Goal: Task Accomplishment & Management: Manage account settings

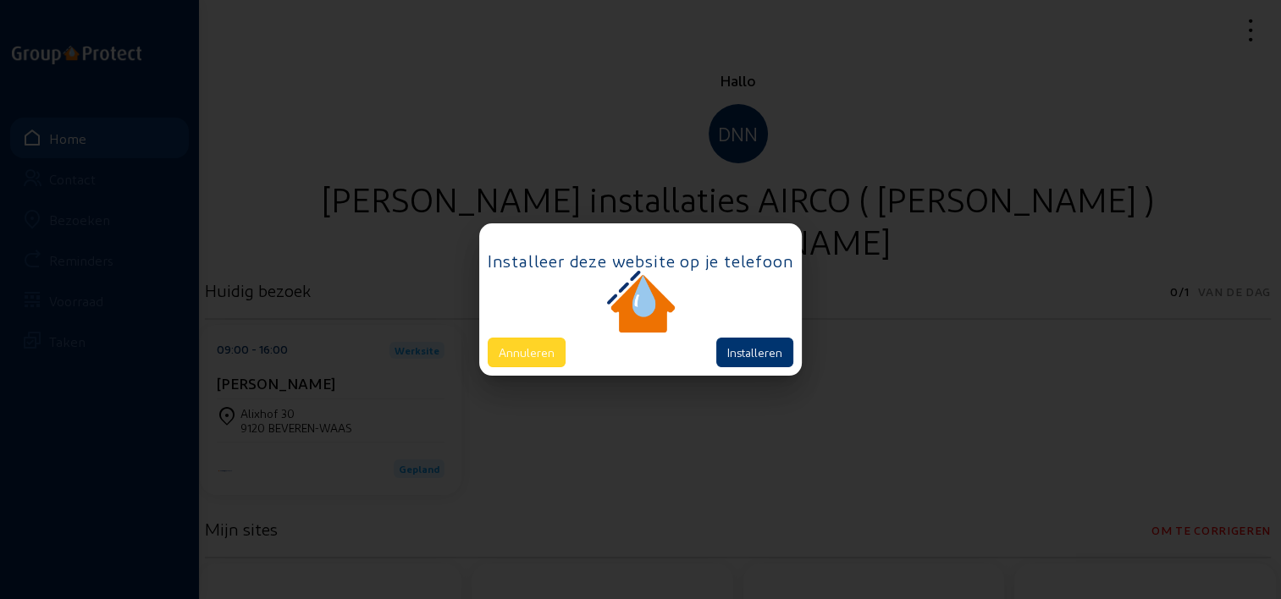
click at [535, 338] on button "Annuleren" at bounding box center [527, 353] width 78 height 30
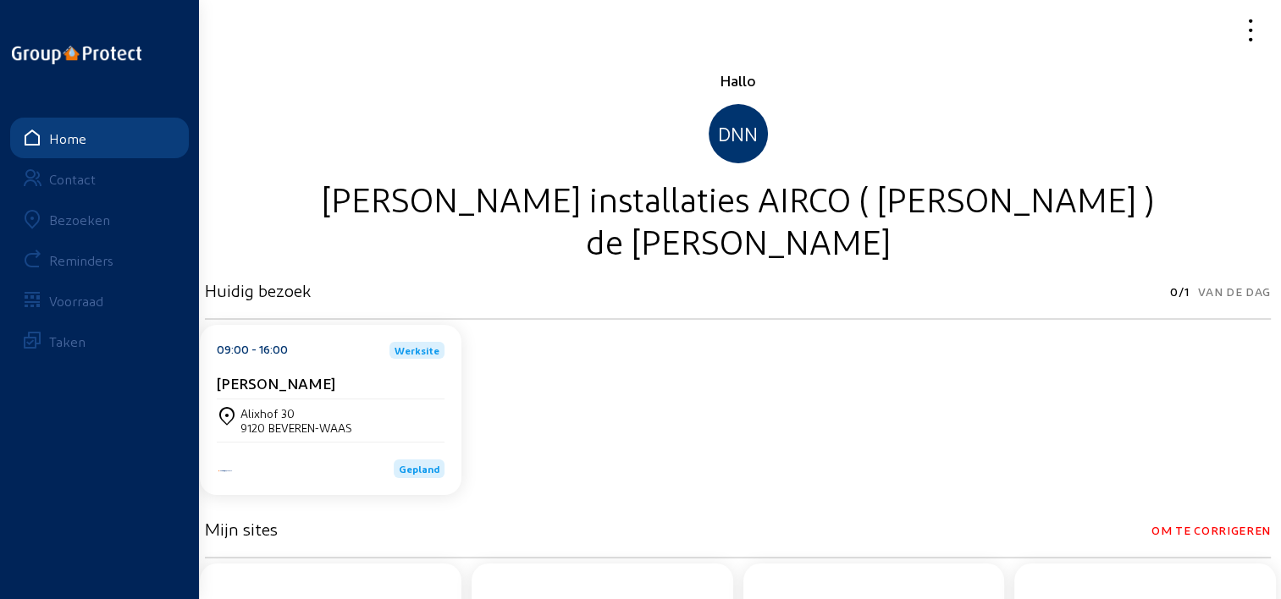
click at [1237, 36] on icon at bounding box center [1190, 30] width 151 height 30
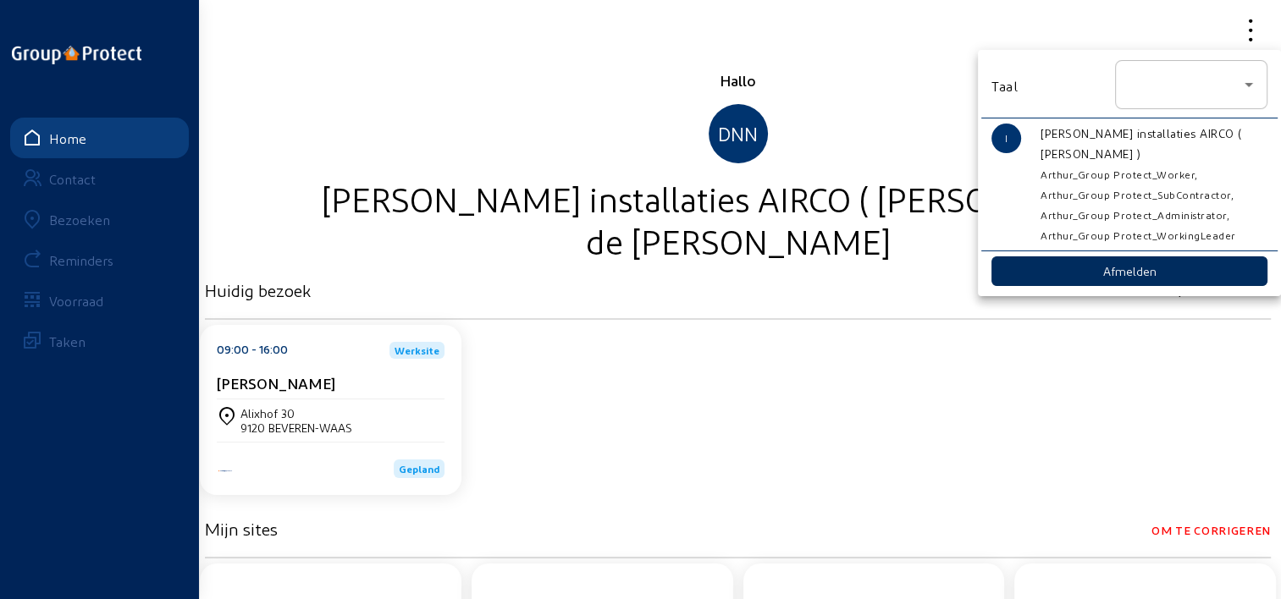
click at [1150, 264] on button "Afmelden" at bounding box center [1129, 272] width 276 height 30
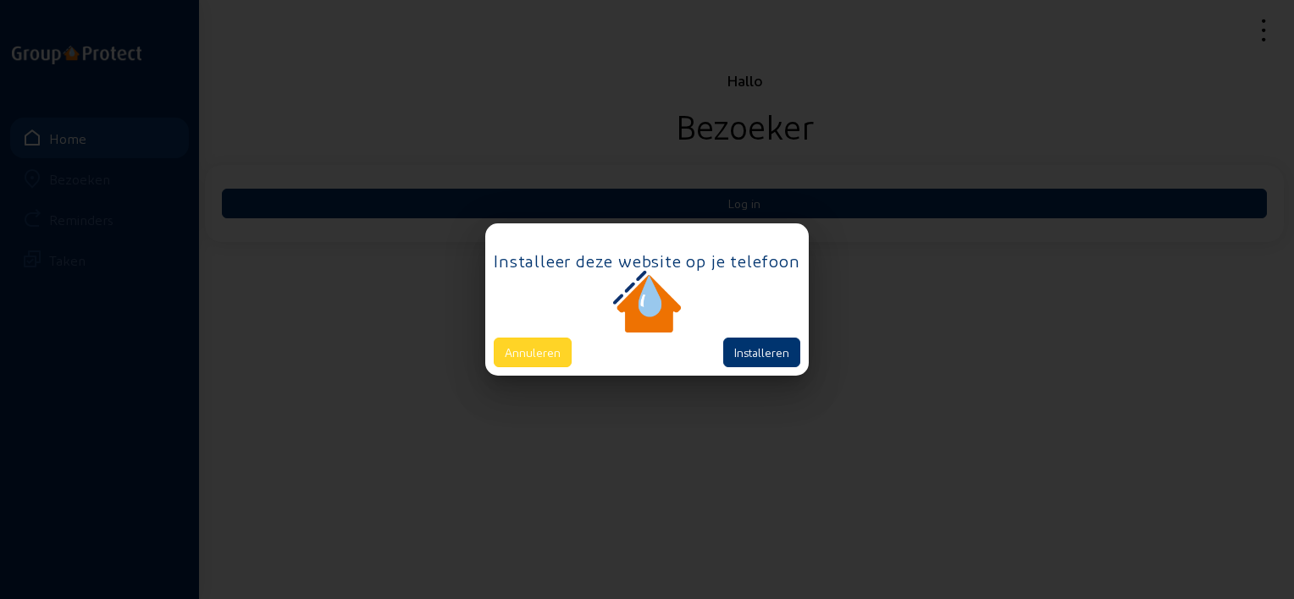
click at [528, 359] on button "Annuleren" at bounding box center [533, 353] width 78 height 30
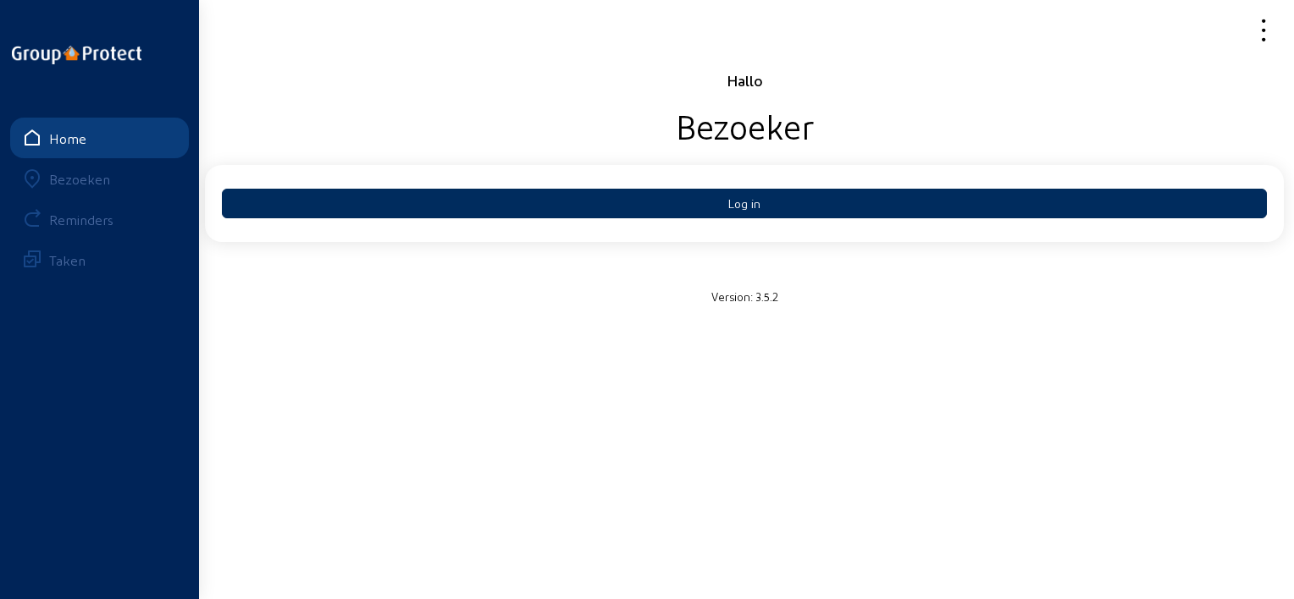
click at [610, 211] on button "Log in" at bounding box center [744, 204] width 1045 height 30
